Goal: Task Accomplishment & Management: Manage account settings

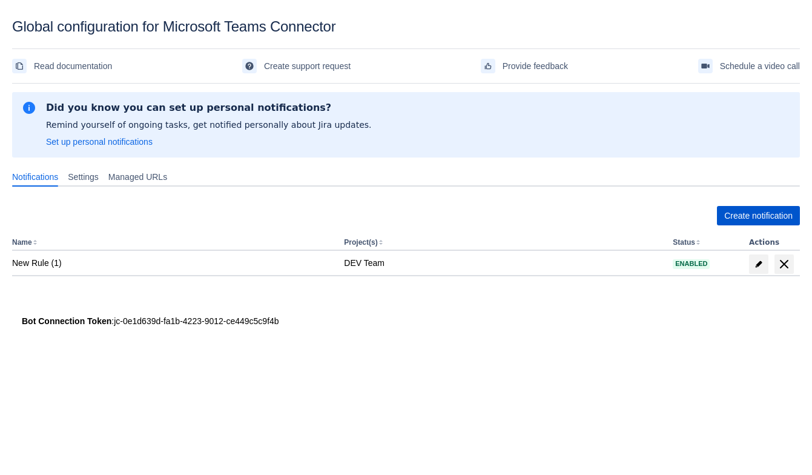
click at [730, 219] on span "Create notification" at bounding box center [758, 215] width 68 height 19
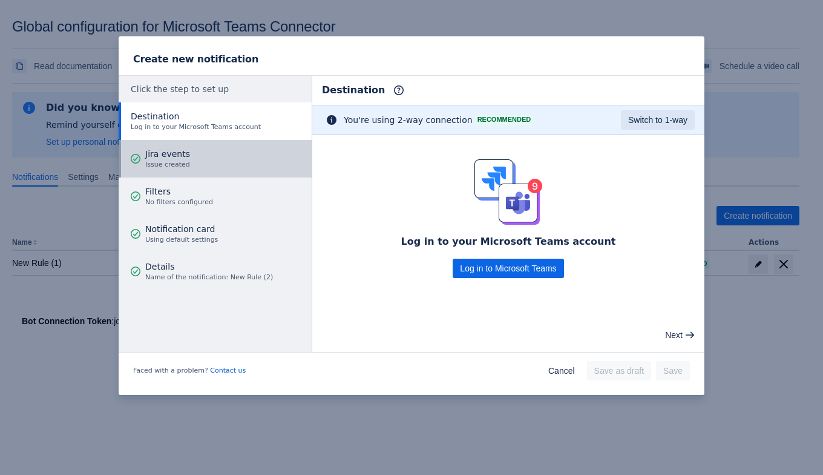
click at [194, 160] on button "Jira events Issue created" at bounding box center [215, 159] width 193 height 38
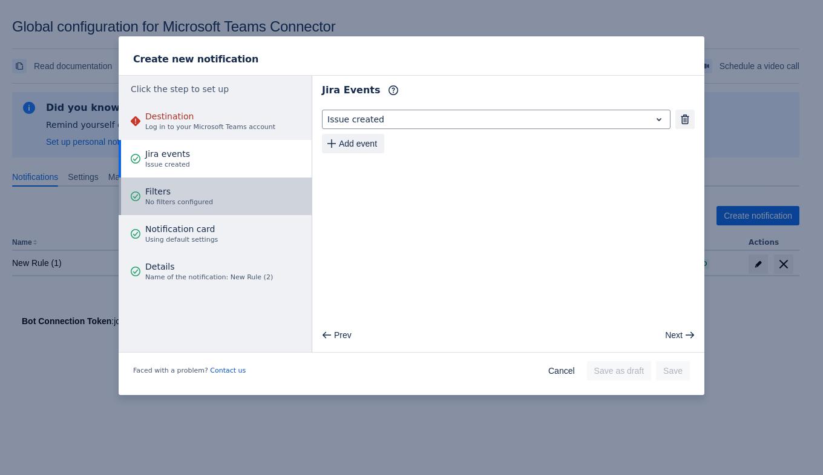
click at [169, 189] on span "Filters" at bounding box center [179, 191] width 68 height 12
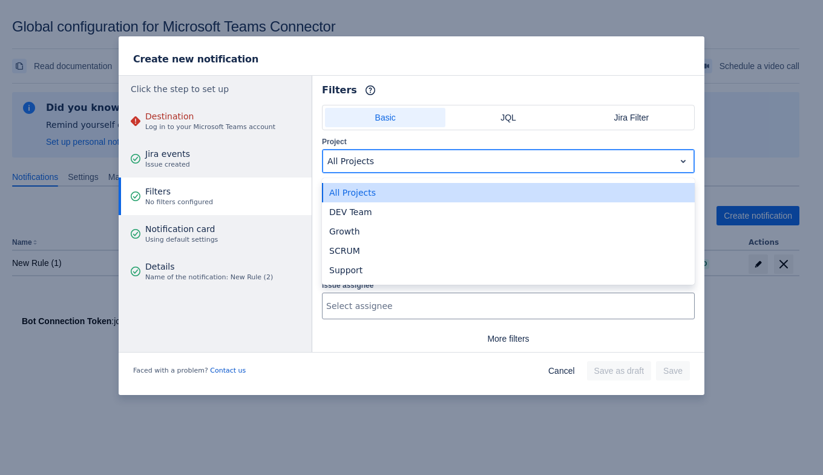
click at [378, 157] on div at bounding box center [499, 161] width 343 height 15
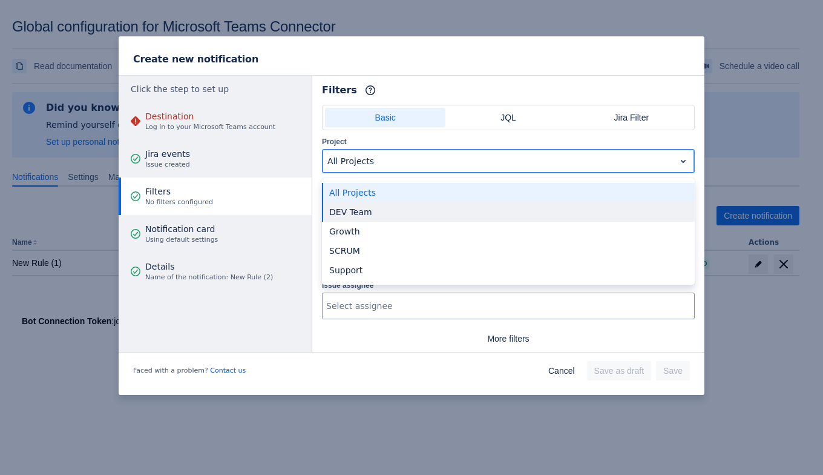
click at [369, 211] on div "DEV Team" at bounding box center [508, 211] width 373 height 19
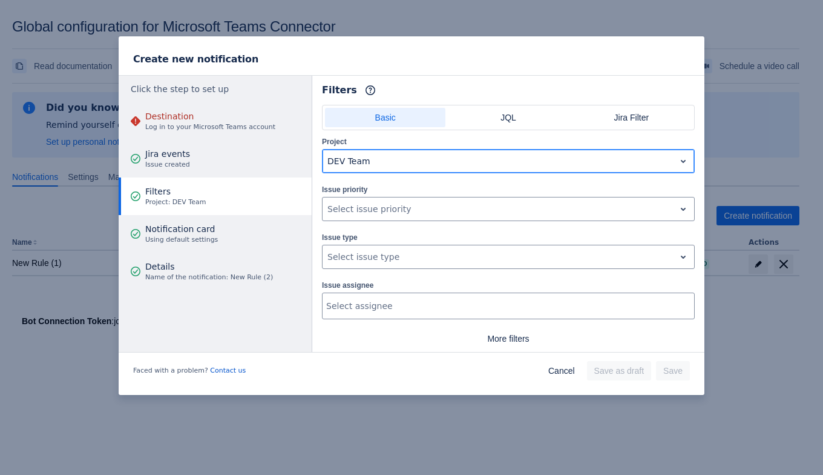
scroll to position [28, 0]
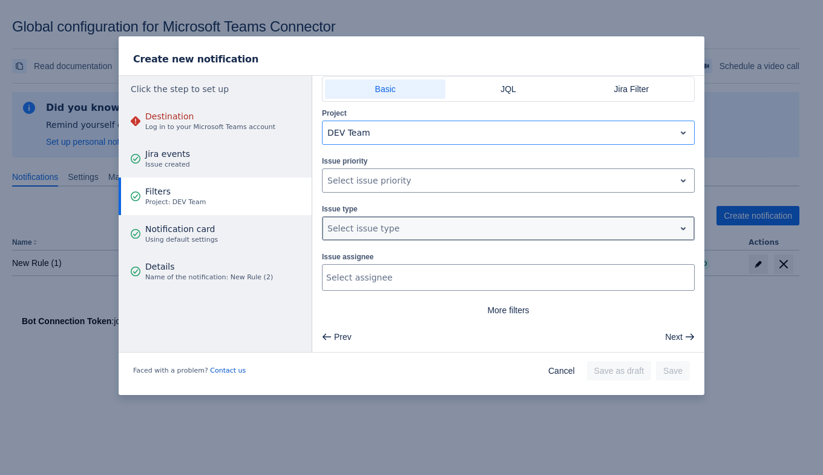
click at [351, 232] on div at bounding box center [499, 228] width 343 height 15
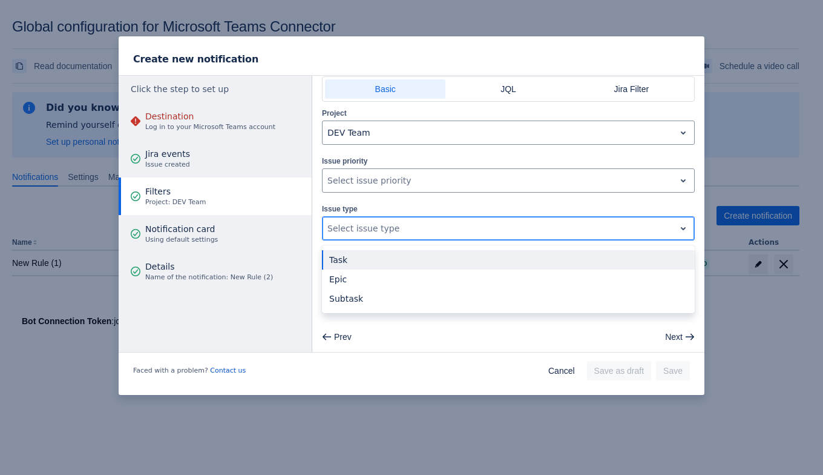
click at [351, 232] on div at bounding box center [499, 228] width 343 height 15
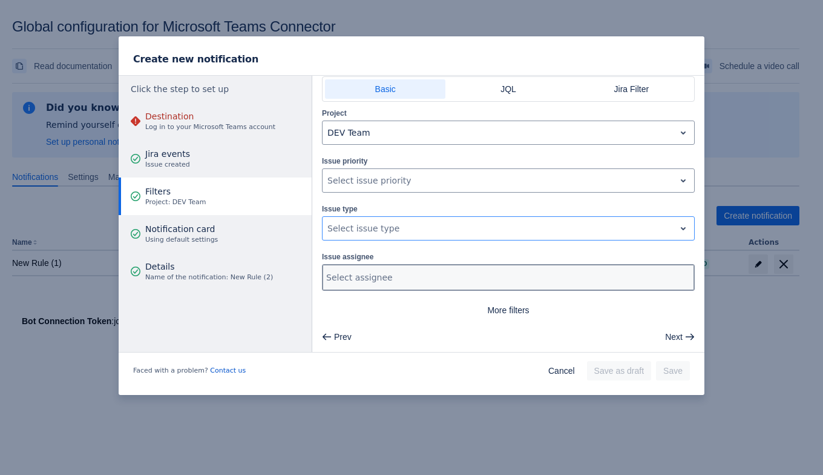
click at [367, 274] on div at bounding box center [507, 277] width 362 height 12
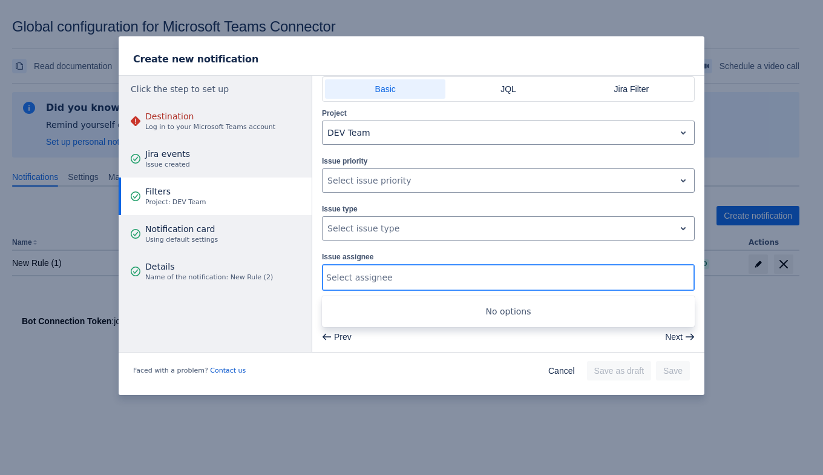
click at [367, 274] on div at bounding box center [507, 277] width 362 height 12
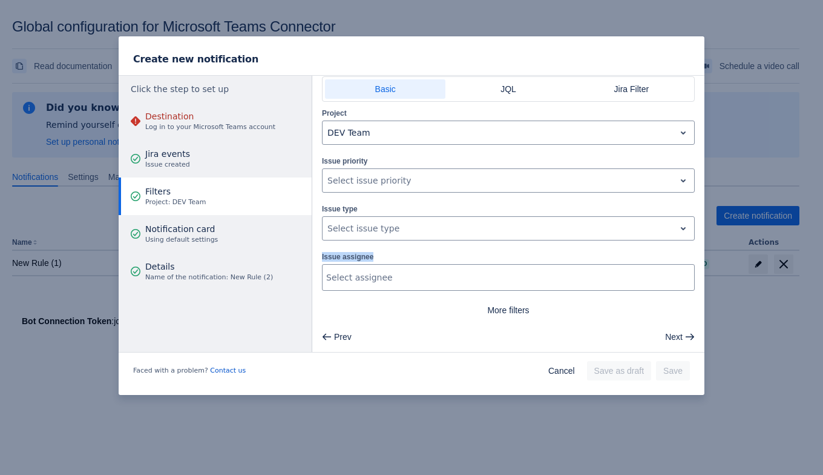
drag, startPoint x: 325, startPoint y: 252, endPoint x: 439, endPoint y: 247, distance: 113.9
click at [439, 247] on div "Basic JQL Jira Filter Project DEV Team Issue priority , multiple selections ava…" at bounding box center [508, 197] width 392 height 243
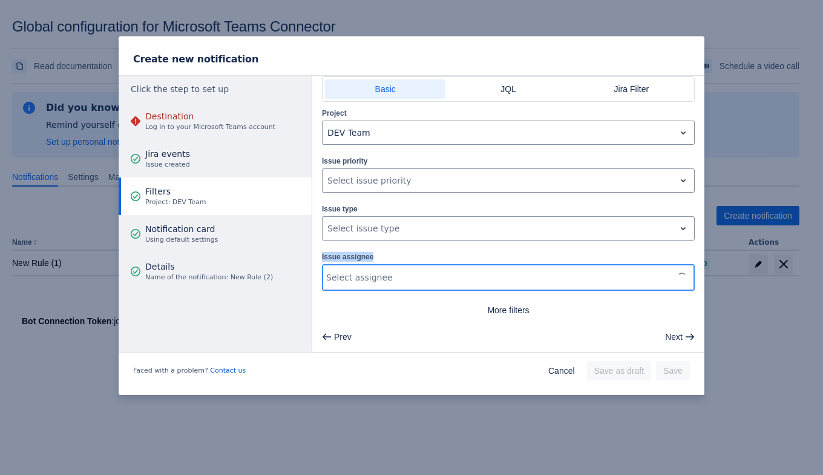
click at [413, 269] on div "Select assignee" at bounding box center [498, 277] width 350 height 24
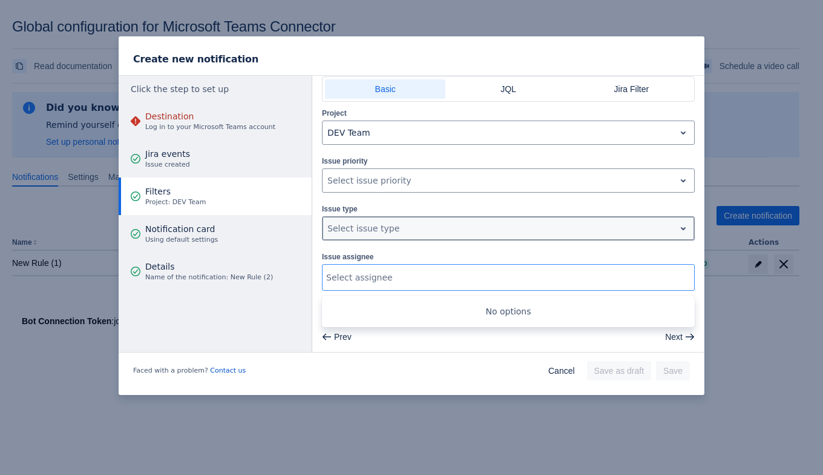
click at [405, 234] on div "Select issue type" at bounding box center [499, 228] width 352 height 19
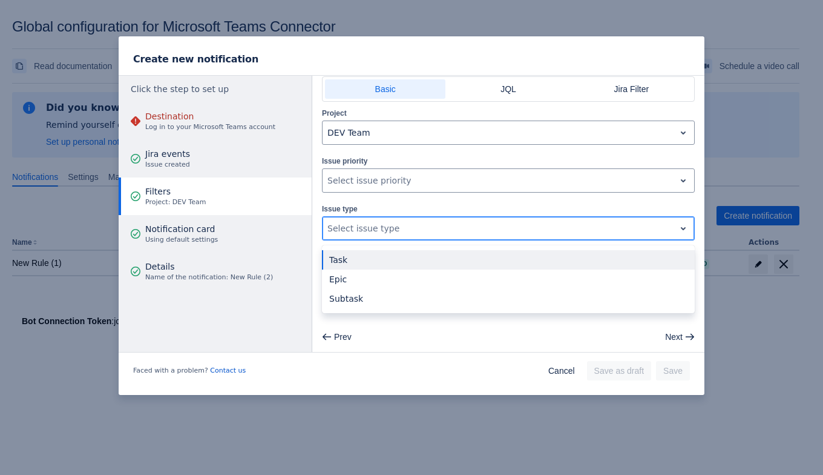
click at [384, 265] on div "Task" at bounding box center [508, 259] width 373 height 19
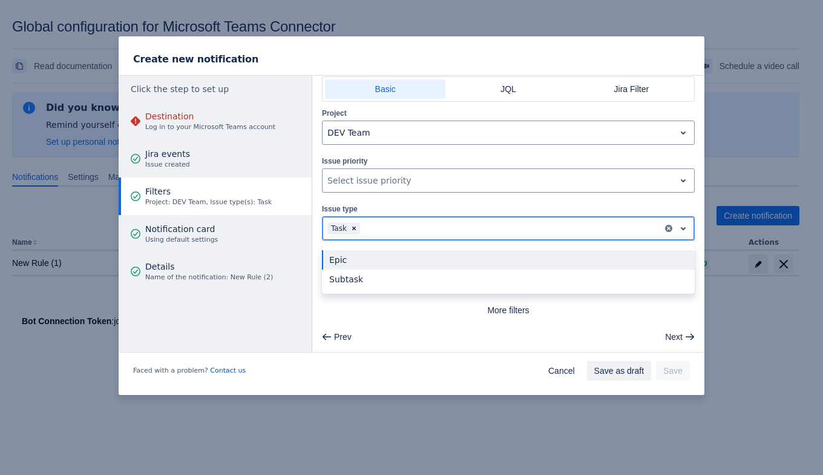
drag, startPoint x: 401, startPoint y: 217, endPoint x: 401, endPoint y: 240, distance: 23.0
click at [401, 221] on div "Task" at bounding box center [493, 228] width 340 height 19
click at [400, 263] on div "Epic" at bounding box center [508, 259] width 373 height 19
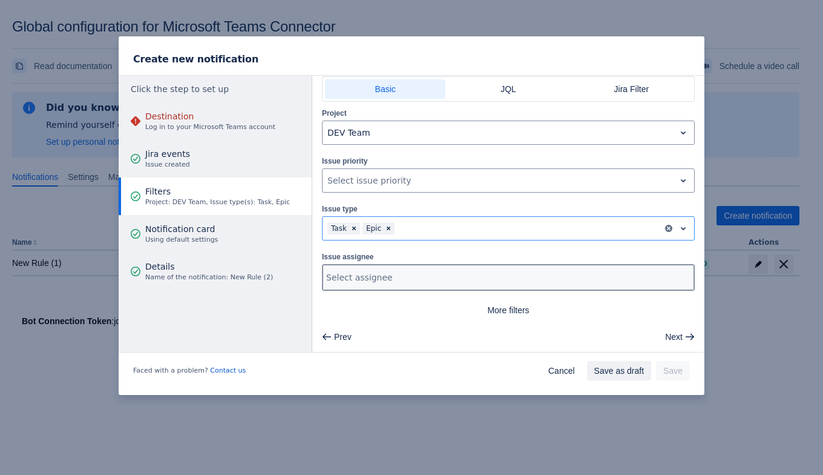
click at [401, 272] on div at bounding box center [507, 277] width 362 height 12
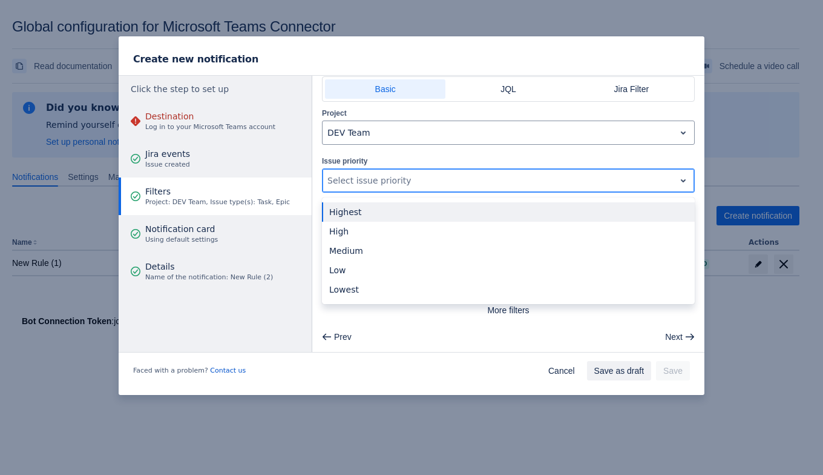
click at [423, 175] on div at bounding box center [499, 180] width 343 height 15
click at [410, 223] on div "High" at bounding box center [508, 231] width 373 height 19
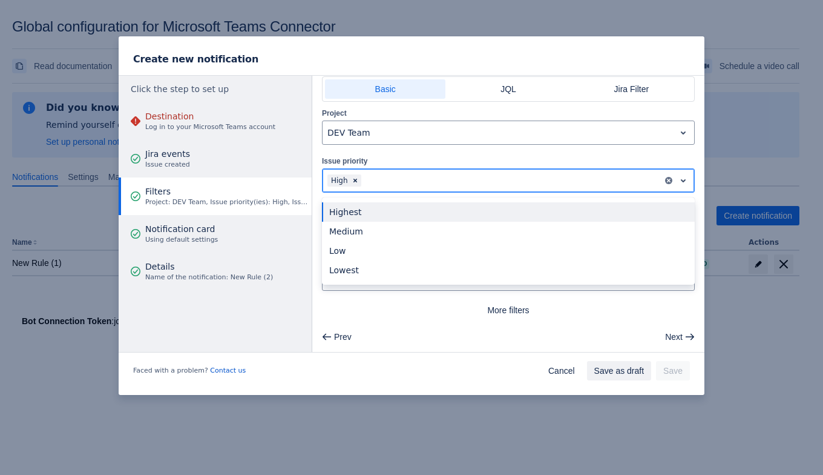
click at [414, 184] on div at bounding box center [511, 180] width 294 height 15
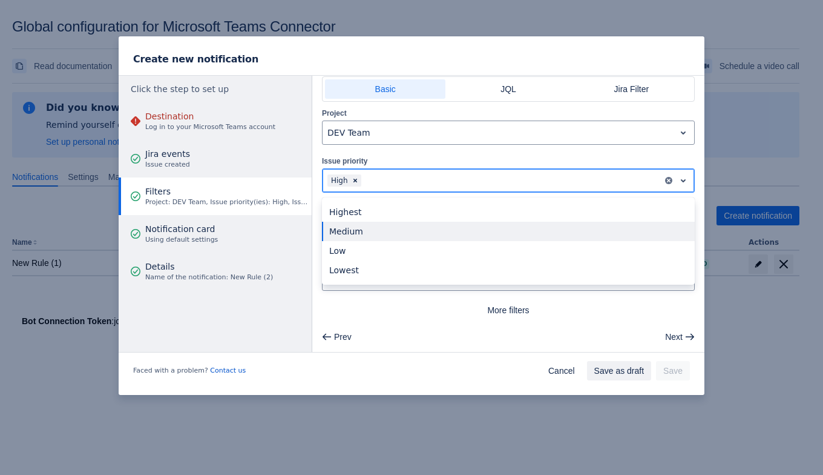
click at [411, 234] on div "Medium" at bounding box center [508, 231] width 373 height 19
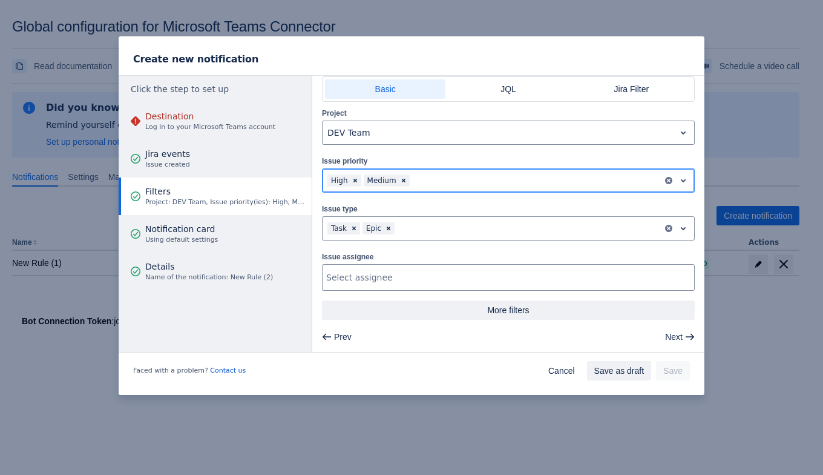
click at [490, 306] on span "More filters" at bounding box center [508, 309] width 358 height 19
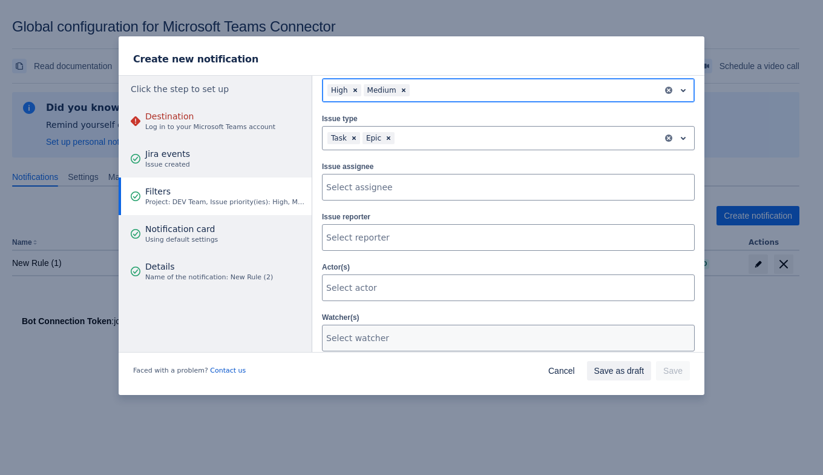
scroll to position [255, 0]
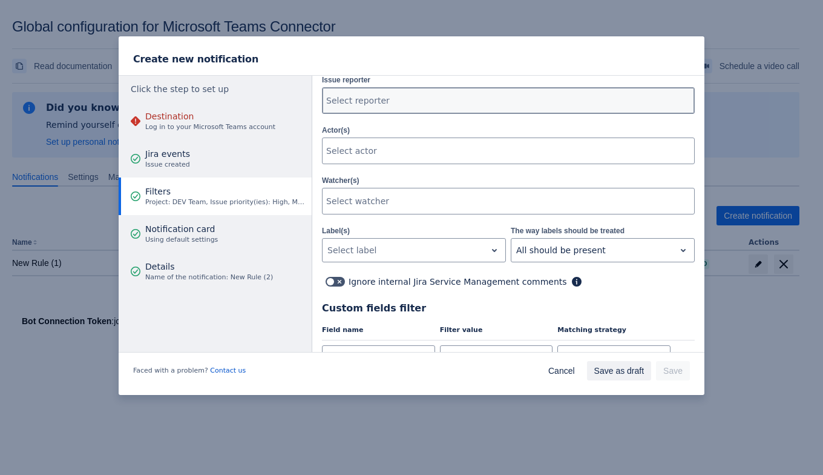
click at [375, 99] on div at bounding box center [507, 100] width 362 height 12
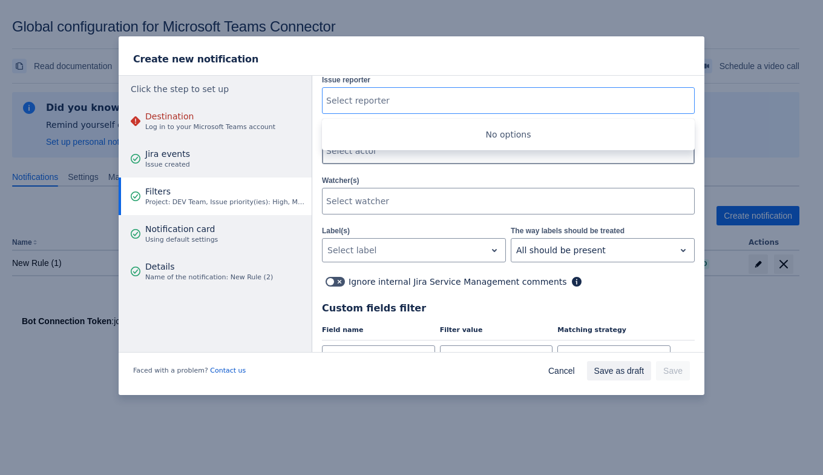
click at [372, 159] on div "Select actor" at bounding box center [507, 151] width 369 height 24
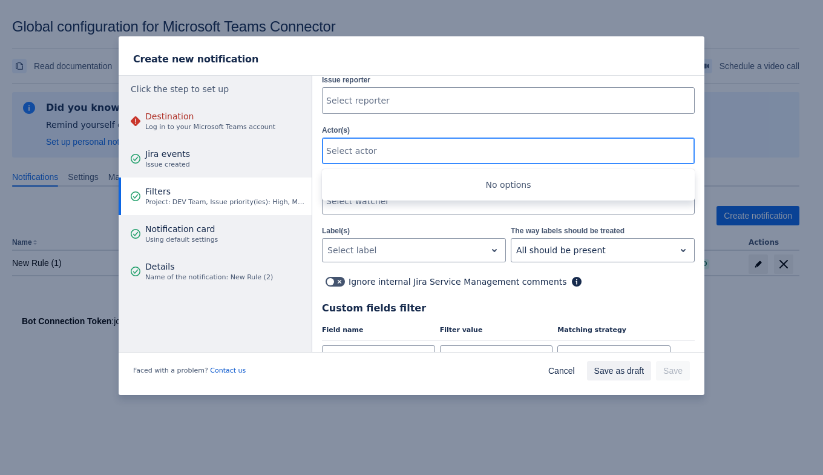
click at [372, 159] on div "Select actor" at bounding box center [507, 151] width 369 height 24
click at [375, 147] on div at bounding box center [497, 151] width 343 height 12
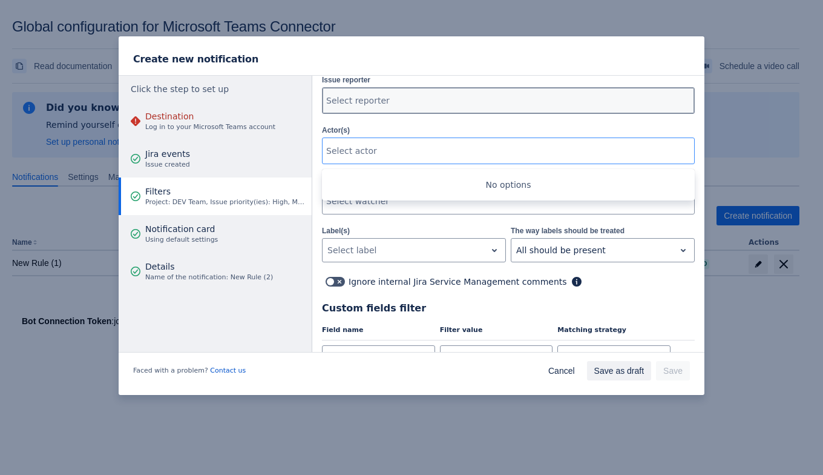
click at [379, 90] on div "Select reporter" at bounding box center [507, 100] width 369 height 24
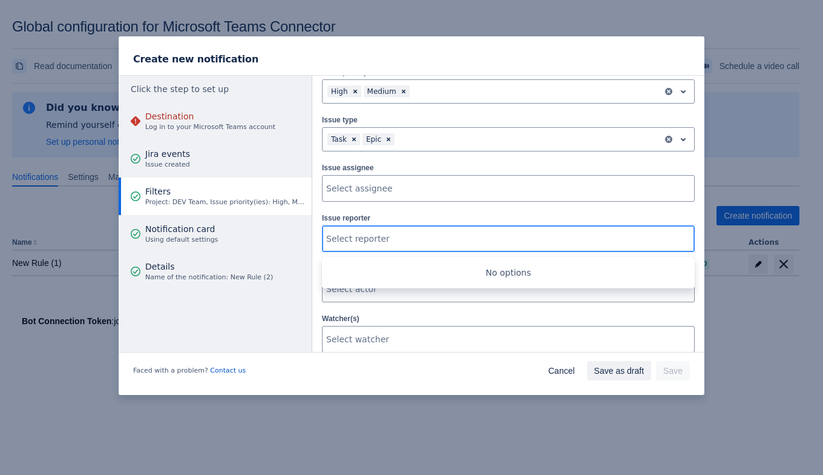
scroll to position [104, 0]
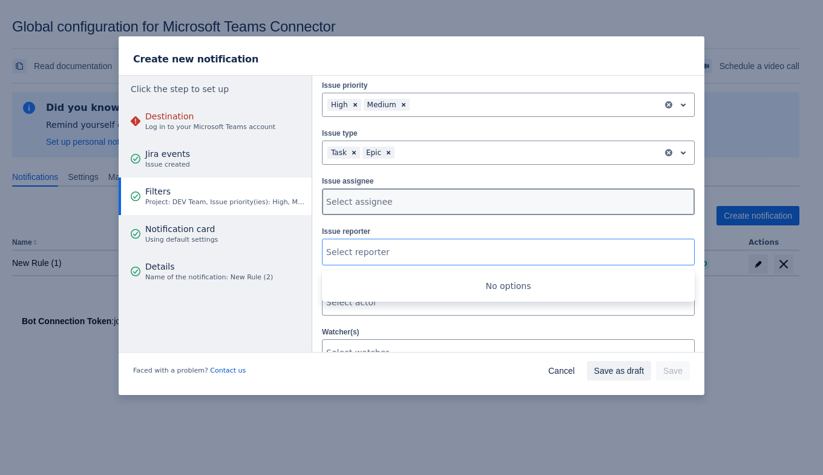
click at [442, 200] on div at bounding box center [507, 202] width 362 height 12
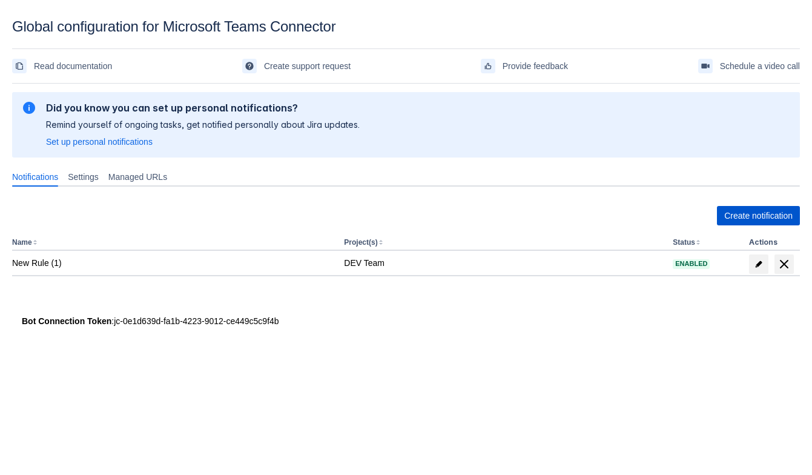
drag, startPoint x: 716, startPoint y: 228, endPoint x: 720, endPoint y: 223, distance: 6.8
click at [716, 227] on div "Create notification Name Project(s) Status Actions New Rule (1) DEV Team Enabled" at bounding box center [406, 253] width 788 height 114
click at [729, 213] on span "Create notification" at bounding box center [758, 215] width 68 height 19
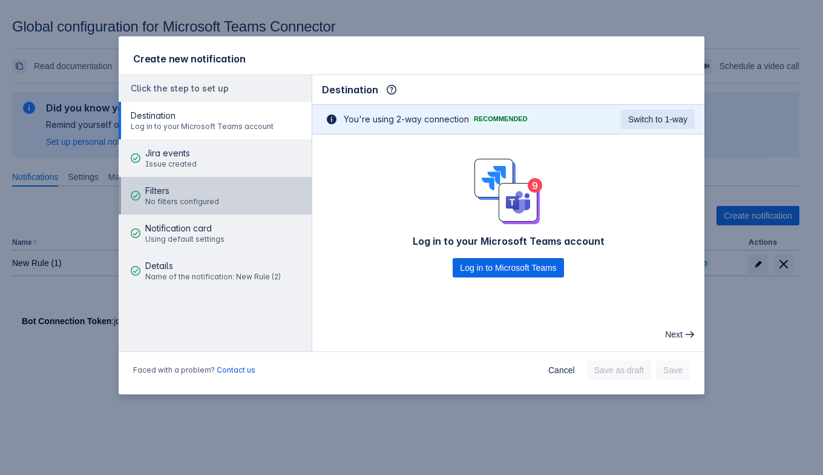
drag, startPoint x: 176, startPoint y: 185, endPoint x: 176, endPoint y: 192, distance: 7.3
click at [175, 185] on span "Filters" at bounding box center [182, 191] width 74 height 12
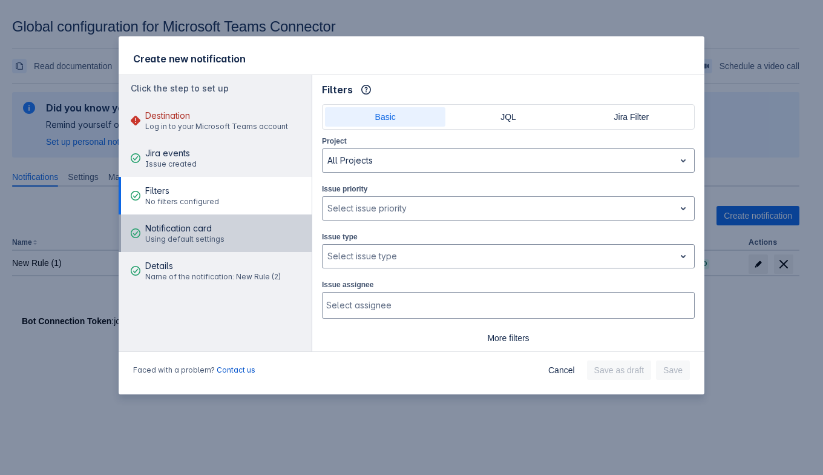
click at [194, 239] on span "Using default settings" at bounding box center [184, 239] width 79 height 10
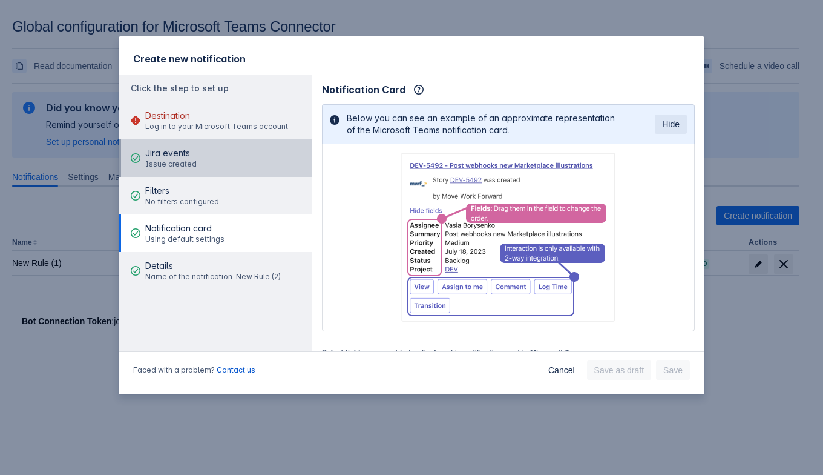
click at [194, 144] on button "Jira events Issue created" at bounding box center [215, 158] width 193 height 38
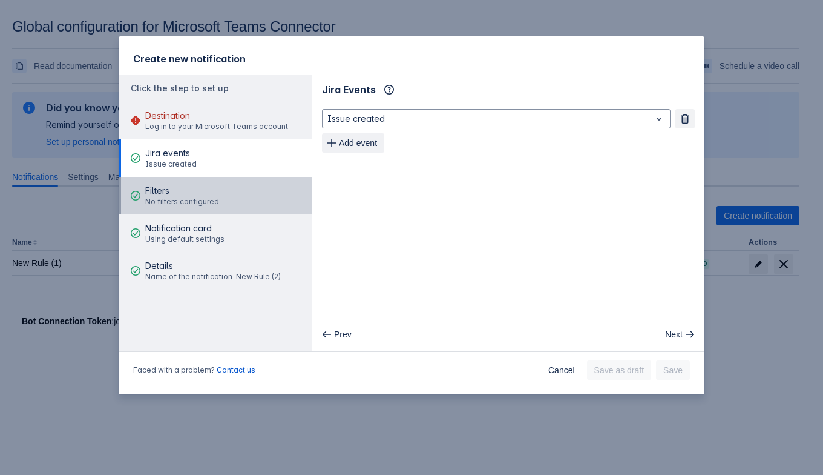
click at [209, 200] on span "No filters configured" at bounding box center [182, 202] width 74 height 10
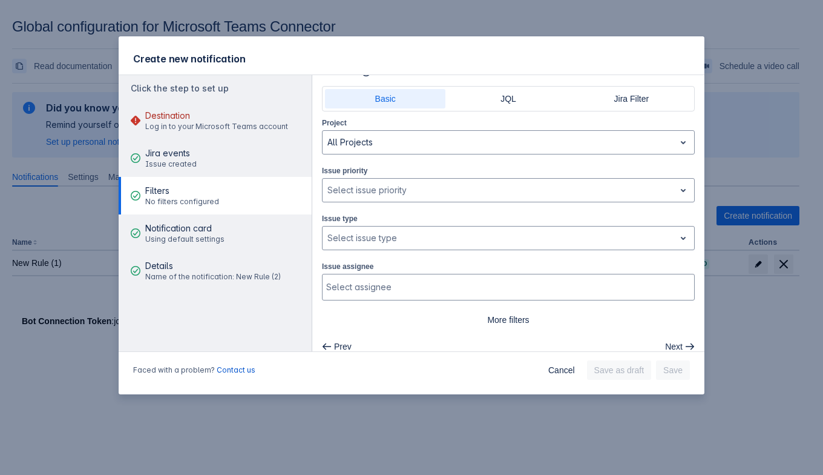
scroll to position [28, 0]
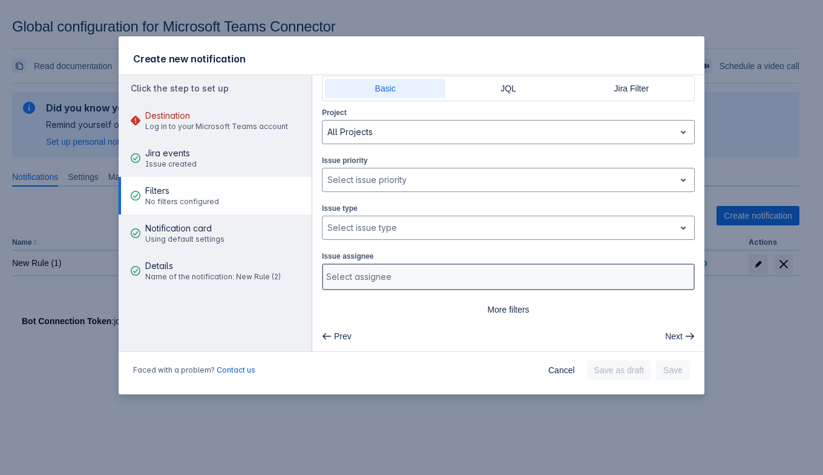
click at [374, 280] on div at bounding box center [507, 277] width 362 height 12
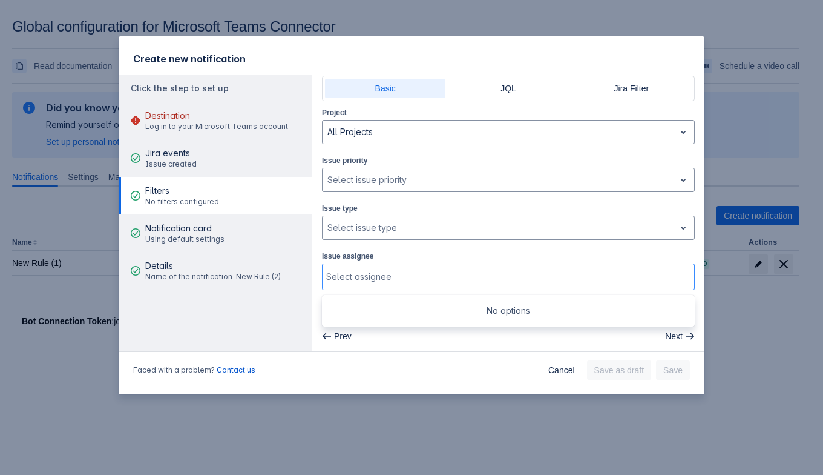
click at [400, 203] on div "Issue type , multiple selections available, Select issue type" at bounding box center [508, 221] width 373 height 38
drag, startPoint x: 395, startPoint y: 218, endPoint x: 397, endPoint y: 239, distance: 20.6
click at [395, 220] on div at bounding box center [499, 227] width 343 height 15
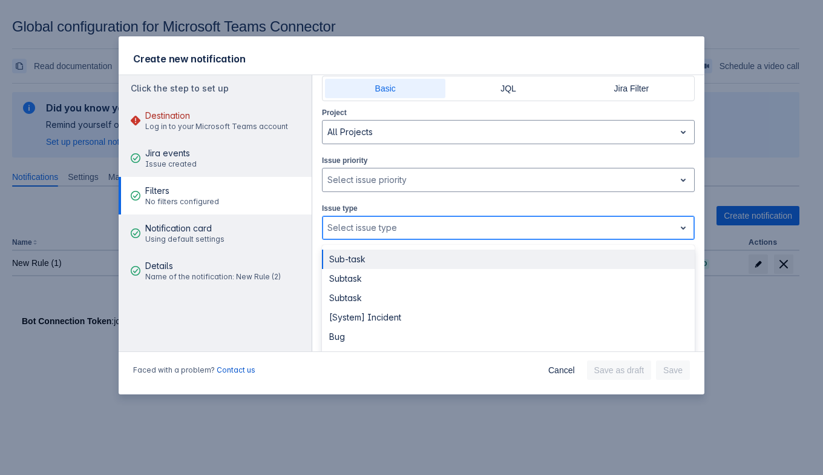
click at [436, 229] on div at bounding box center [499, 227] width 343 height 15
click at [433, 234] on div "Select issue type" at bounding box center [499, 227] width 352 height 19
click at [439, 229] on div at bounding box center [499, 227] width 343 height 15
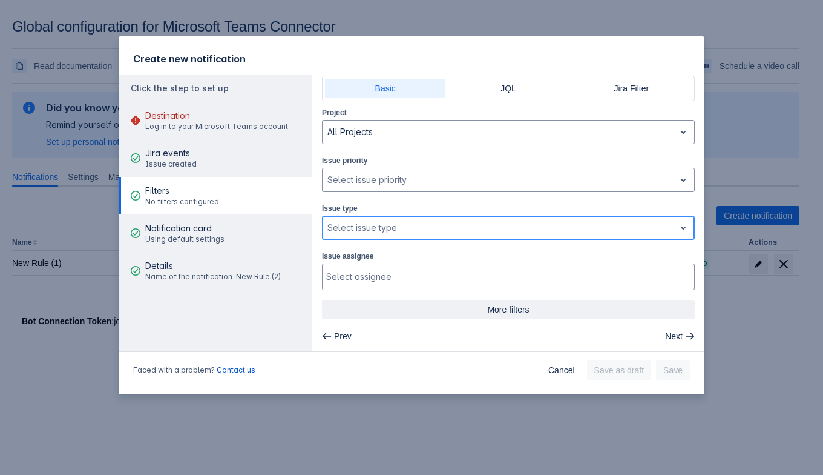
click at [498, 312] on span "More filters" at bounding box center [508, 309] width 358 height 19
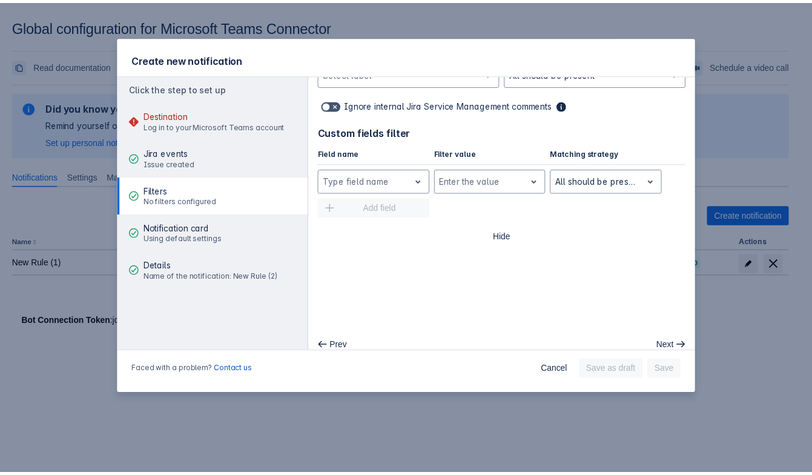
scroll to position [439, 0]
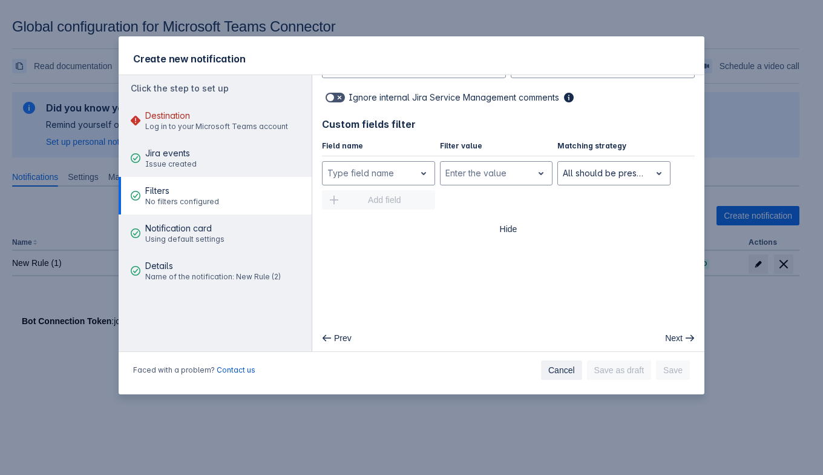
click at [548, 374] on button "Cancel" at bounding box center [561, 369] width 41 height 19
